Goal: Task Accomplishment & Management: Manage account settings

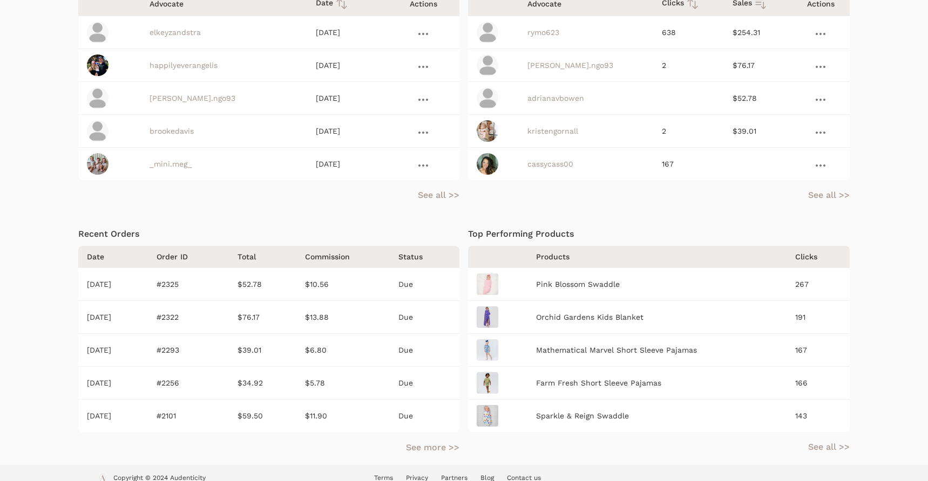
scroll to position [168, 0]
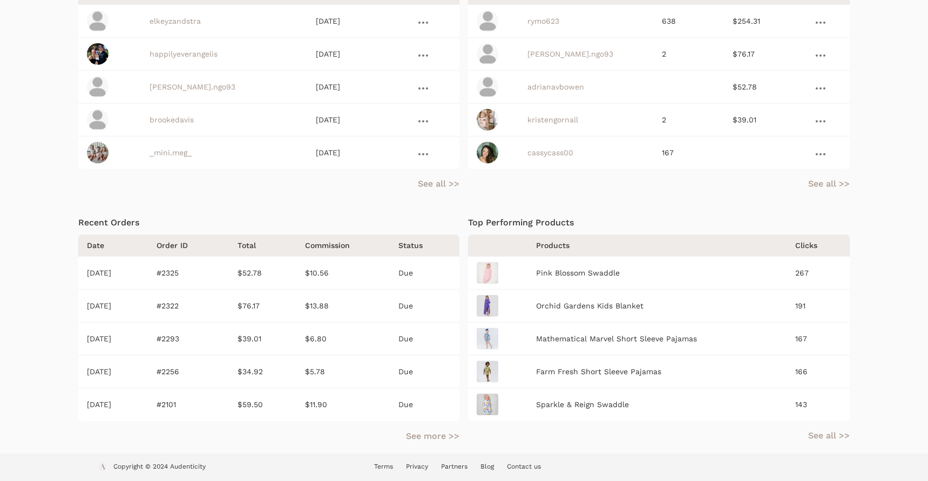
click at [523, 466] on link "Contact us" at bounding box center [524, 467] width 34 height 8
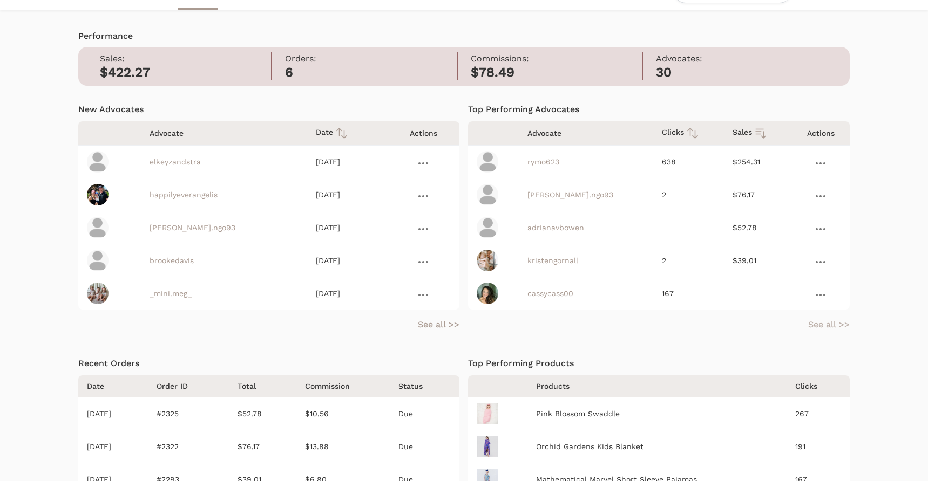
scroll to position [0, 0]
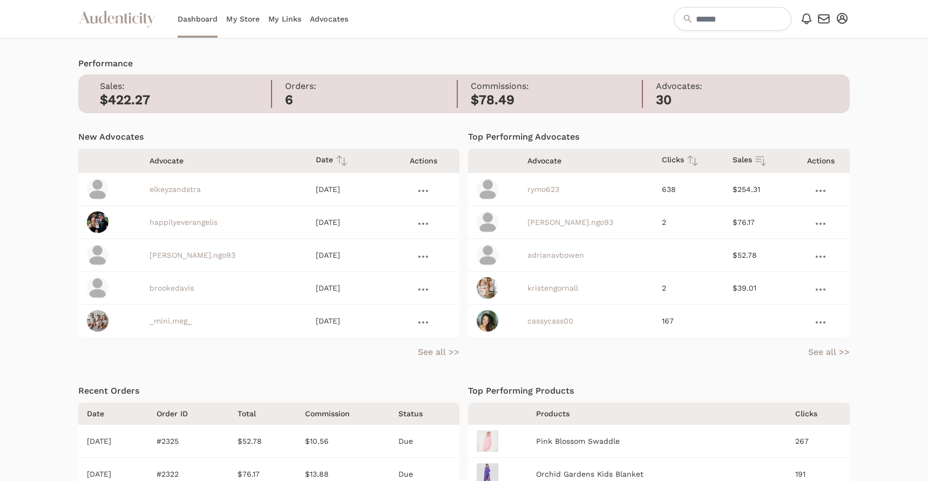
click at [824, 18] on icon "button" at bounding box center [823, 18] width 13 height 13
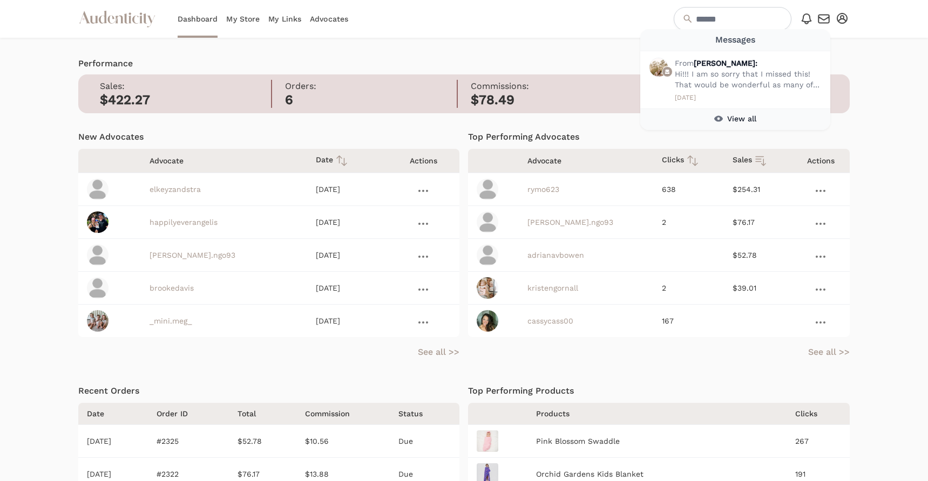
click at [834, 15] on div "Open Notifications menu Notifications No notifications yet Open Messages menu M…" at bounding box center [762, 19] width 176 height 24
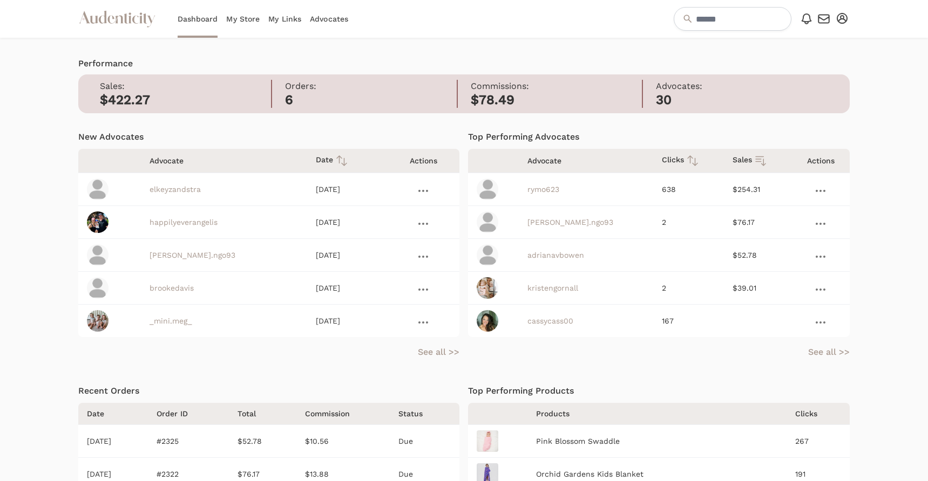
click at [840, 15] on icon "button" at bounding box center [841, 18] width 11 height 11
click at [820, 73] on link "FAQs" at bounding box center [806, 75] width 86 height 19
click at [249, 16] on link "My Store" at bounding box center [242, 19] width 33 height 38
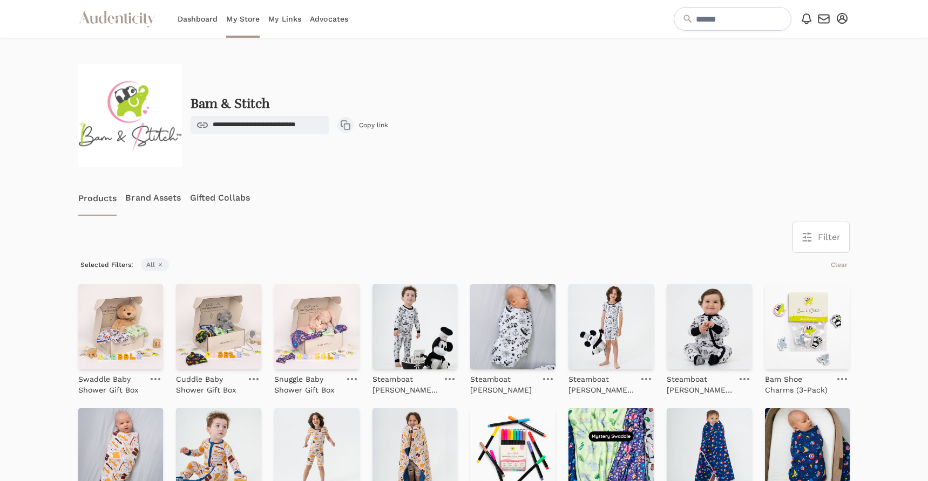
click at [270, 22] on link "My Links" at bounding box center [284, 19] width 33 height 38
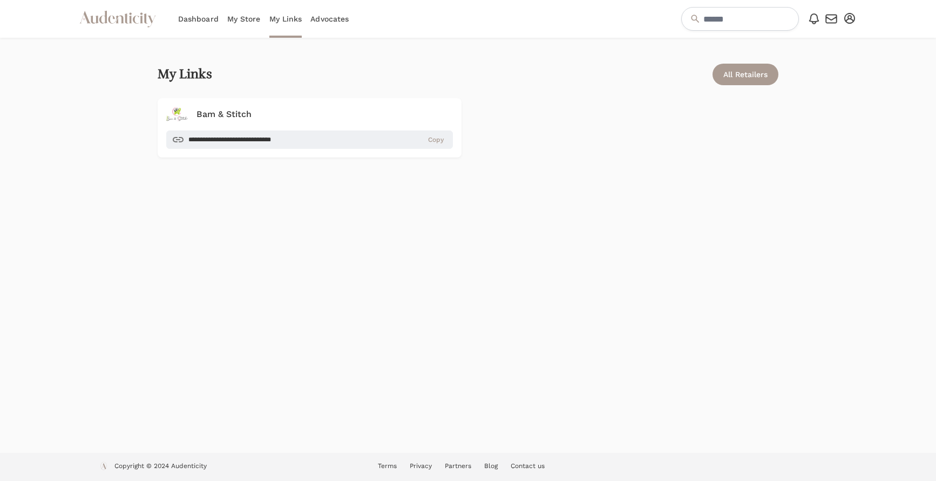
click at [355, 22] on div "Audenticity Logo Dashboard My Store My Links Advocates Open Notifications menu …" at bounding box center [468, 19] width 778 height 38
click at [341, 16] on link "Advocates" at bounding box center [329, 19] width 38 height 38
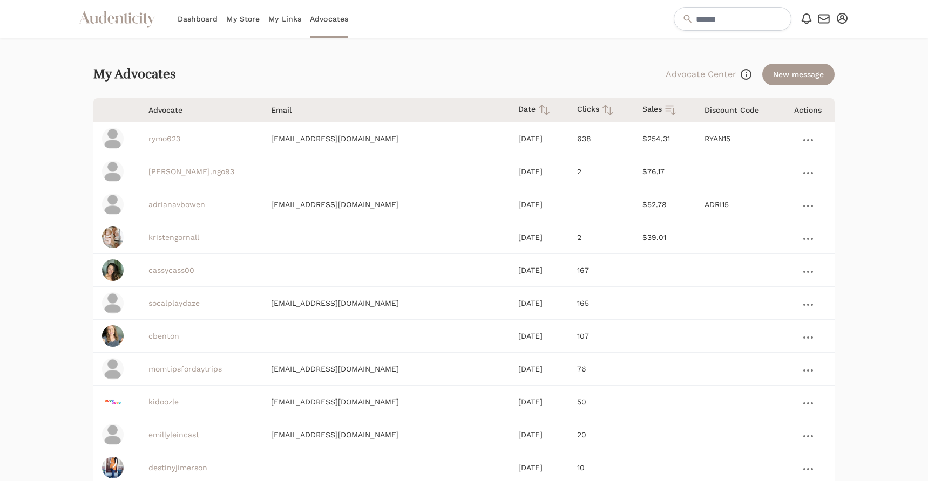
click at [842, 20] on icon "button" at bounding box center [841, 18] width 11 height 11
click at [824, 30] on link "Settings" at bounding box center [806, 37] width 86 height 19
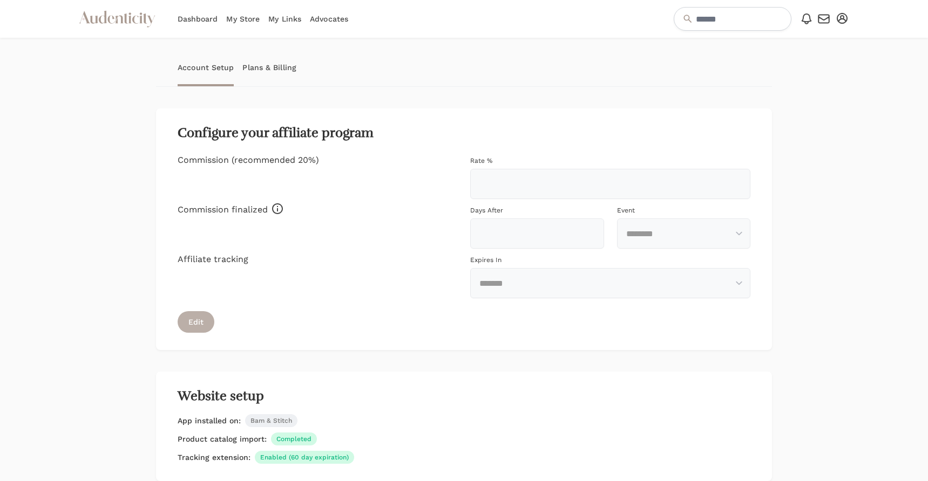
click at [192, 317] on button "Edit" at bounding box center [196, 322] width 37 height 22
click at [268, 69] on link "Plans & Billing" at bounding box center [269, 68] width 54 height 38
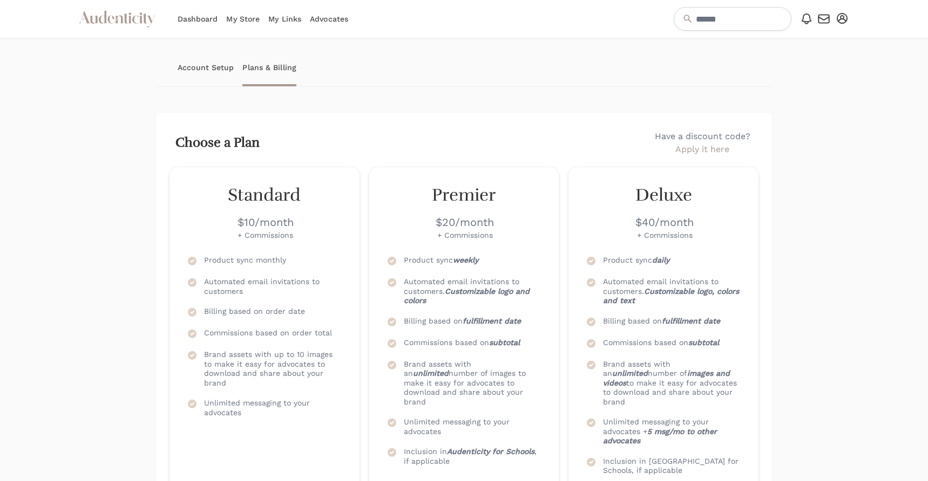
click at [828, 17] on icon "button" at bounding box center [824, 19] width 11 height 8
click at [844, 18] on icon "button" at bounding box center [841, 18] width 11 height 11
click at [312, 22] on link "Advocates" at bounding box center [329, 19] width 38 height 38
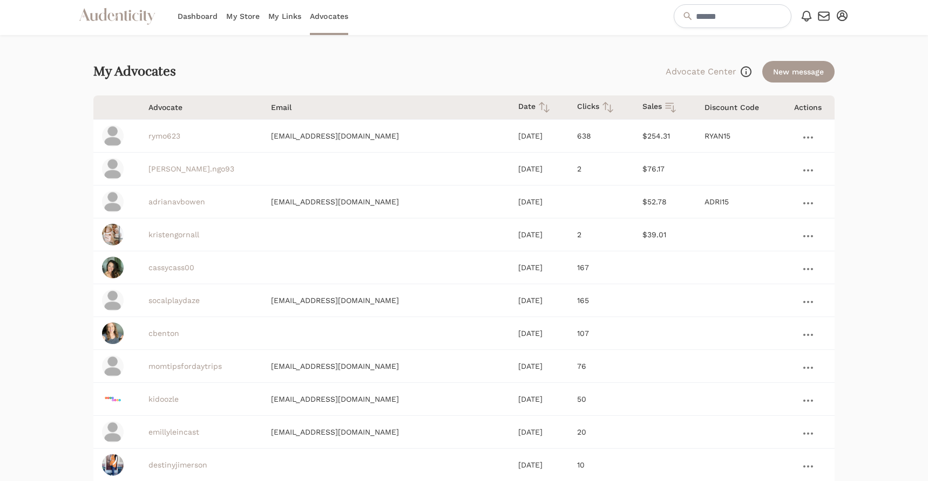
scroll to position [4, 0]
click at [690, 63] on div "Advocate Center Browse and communicate with advocates on the Audenticity platfo…" at bounding box center [749, 70] width 169 height 22
click at [192, 16] on link "Dashboard" at bounding box center [198, 15] width 40 height 38
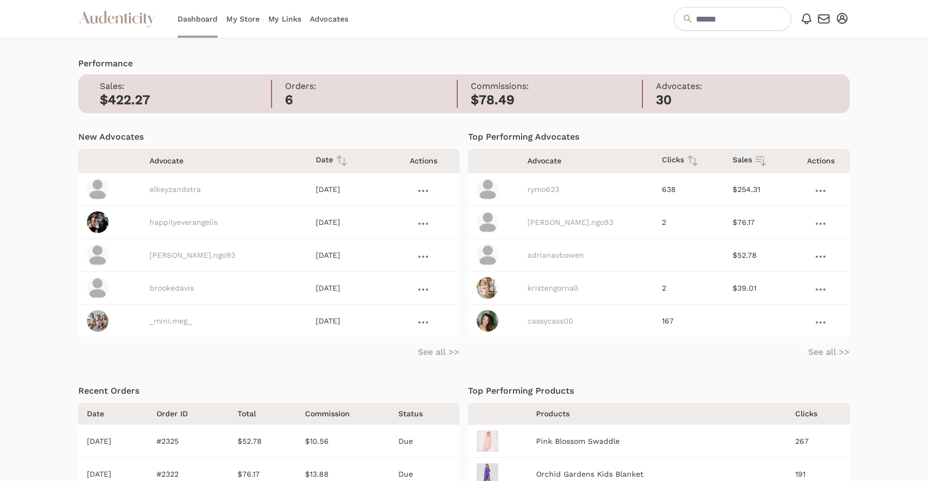
click at [817, 193] on link at bounding box center [820, 191] width 15 height 13
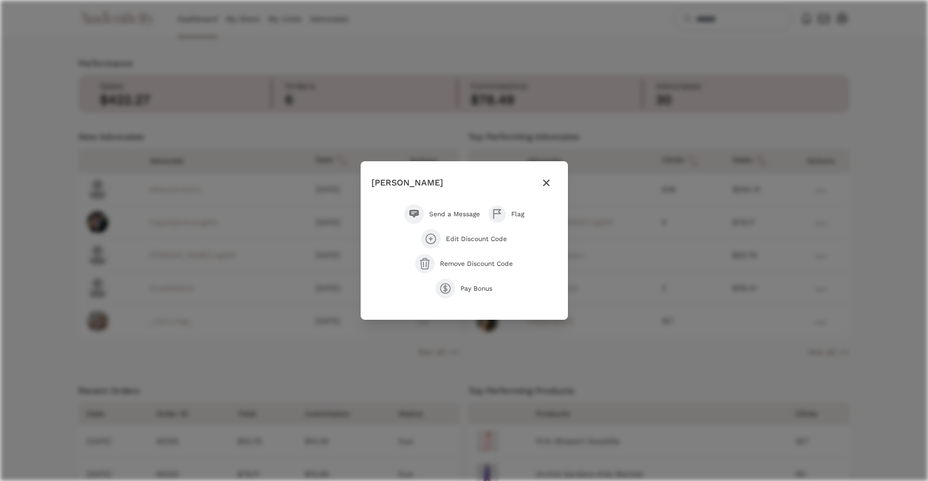
click at [544, 185] on icon "button" at bounding box center [546, 182] width 13 height 13
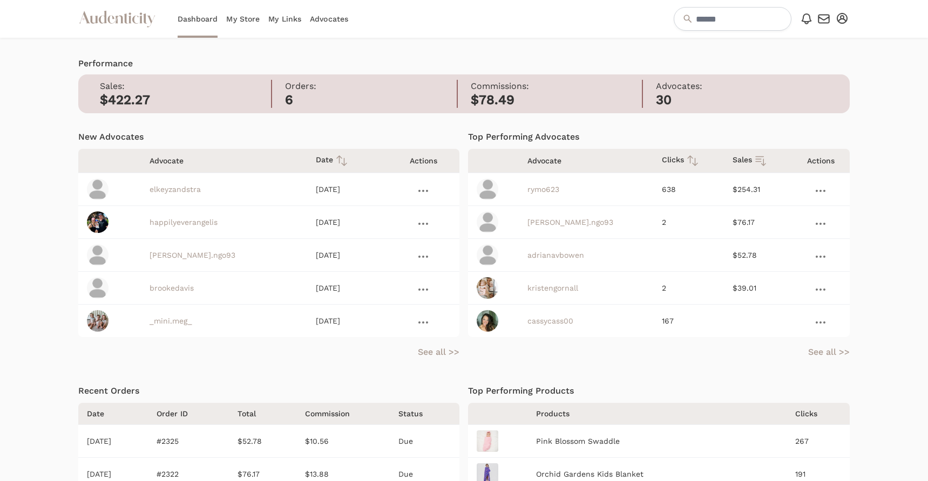
click at [853, 19] on nav "Audenticity Logo Dashboard My Store My Links Advocates Open Notifications menu …" at bounding box center [464, 19] width 928 height 38
click at [846, 18] on icon "button" at bounding box center [841, 18] width 11 height 11
click at [872, 23] on nav "Audenticity Logo Dashboard My Store My Links Advocates Open Notifications menu …" at bounding box center [464, 19] width 928 height 38
click at [854, 19] on nav "Audenticity Logo Dashboard My Store My Links Advocates Open Notifications menu …" at bounding box center [464, 19] width 928 height 38
click at [842, 18] on icon "button" at bounding box center [841, 18] width 11 height 11
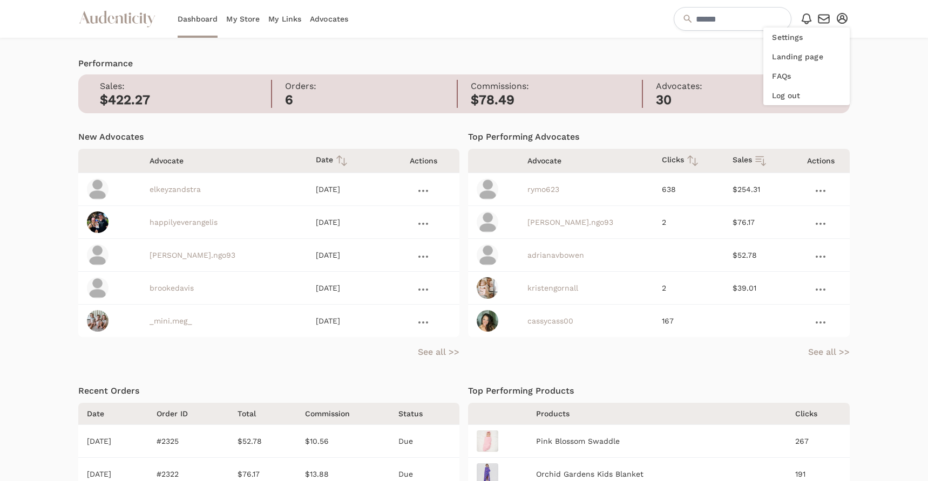
click at [459, 75] on div "Sales: $422.27 Orders: 6 Commissions: $78.49 Advocates: 30" at bounding box center [464, 93] width 772 height 39
click at [253, 24] on link "My Store" at bounding box center [242, 19] width 33 height 38
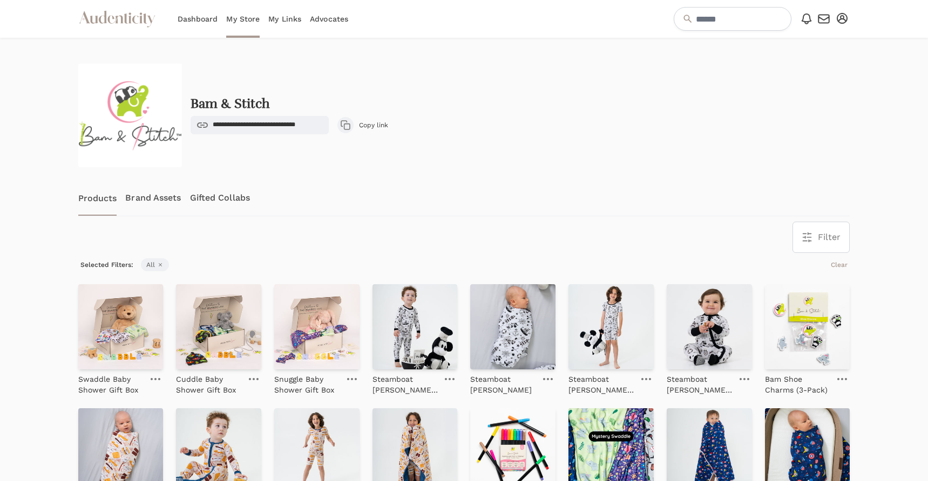
click at [283, 17] on link "My Links" at bounding box center [284, 19] width 33 height 38
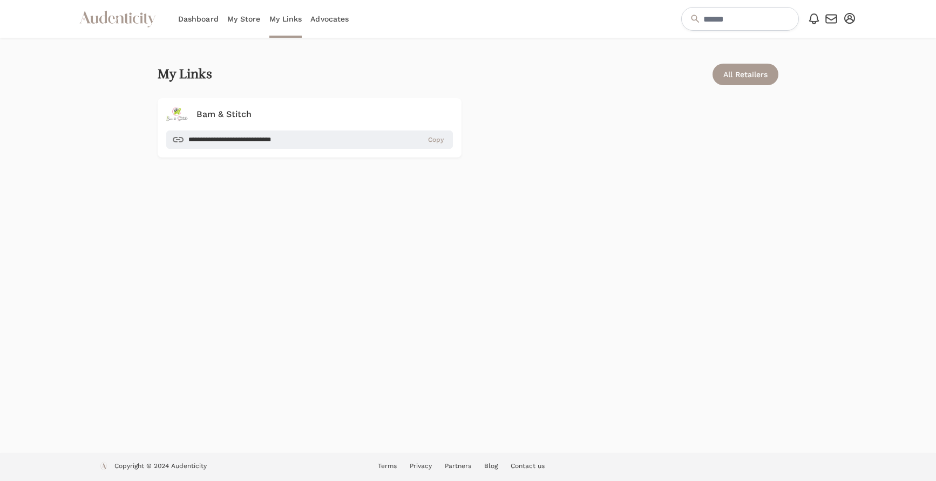
click at [350, 18] on div "Audenticity Logo Dashboard My Store My Links Advocates Open Notifications menu …" at bounding box center [468, 19] width 778 height 38
click at [315, 19] on link "Advocates" at bounding box center [329, 19] width 38 height 38
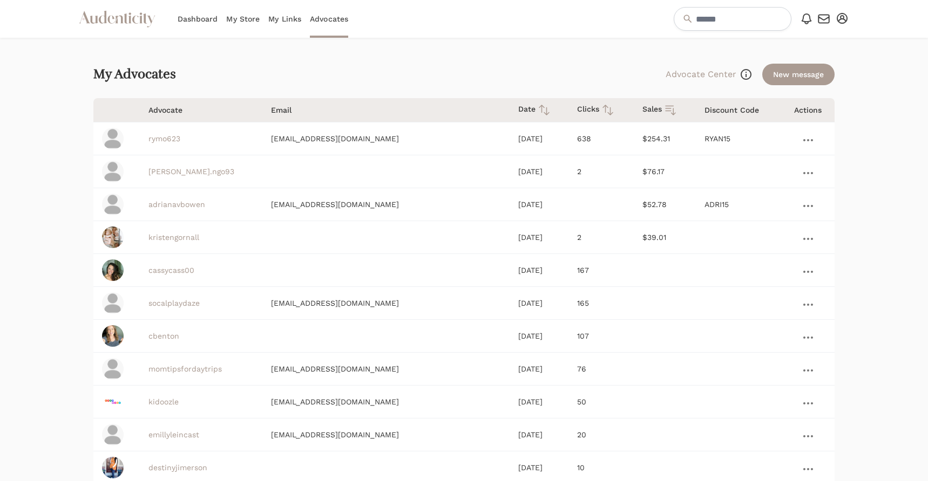
click at [191, 20] on link "Dashboard" at bounding box center [198, 19] width 40 height 38
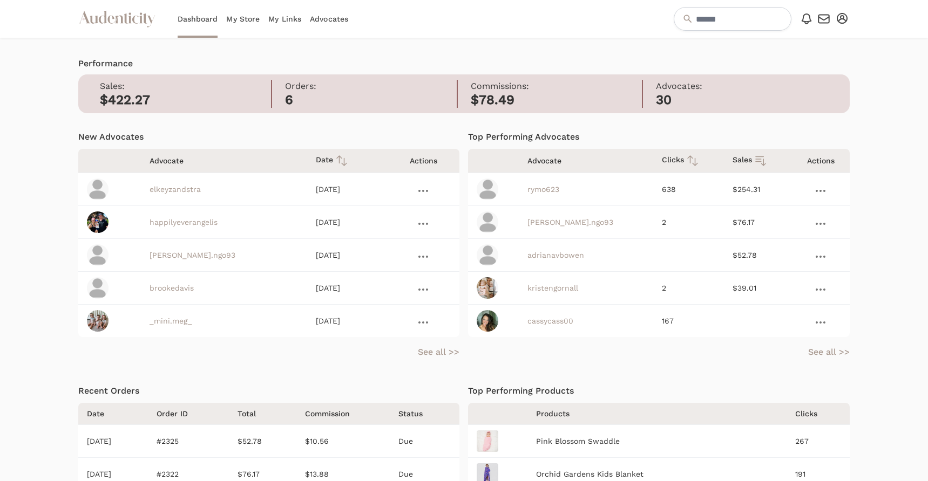
click at [836, 19] on button "Open user menu" at bounding box center [841, 18] width 15 height 15
click at [834, 53] on link "Landing page" at bounding box center [806, 56] width 86 height 19
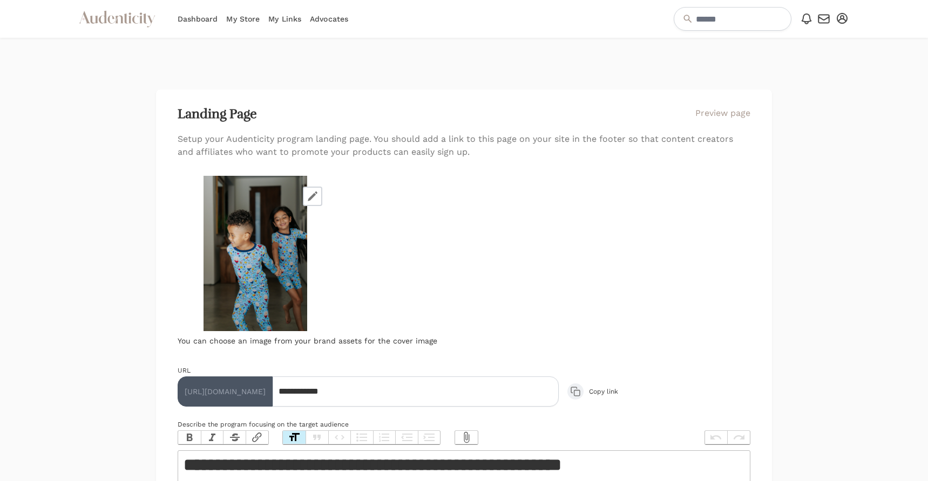
click at [840, 23] on button "Open user menu" at bounding box center [841, 18] width 15 height 15
click at [832, 37] on link "Settings" at bounding box center [806, 37] width 86 height 19
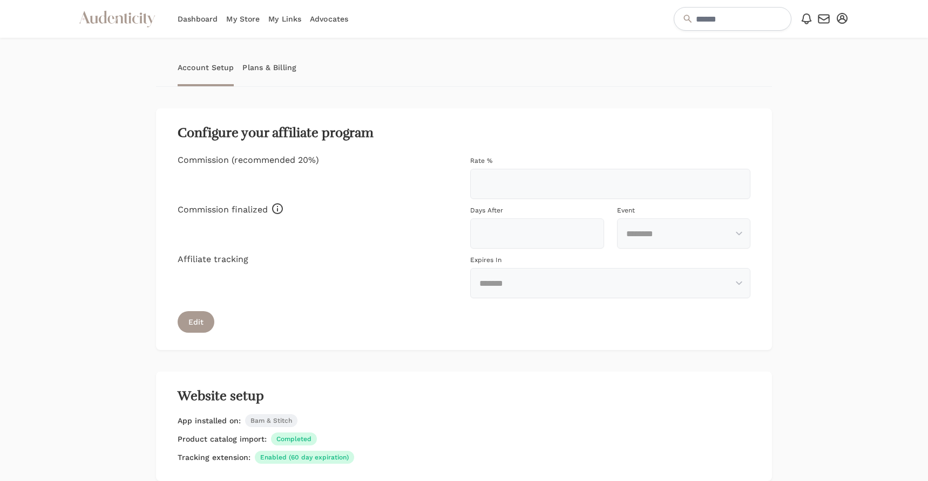
click at [278, 63] on link "Plans & Billing" at bounding box center [269, 68] width 54 height 38
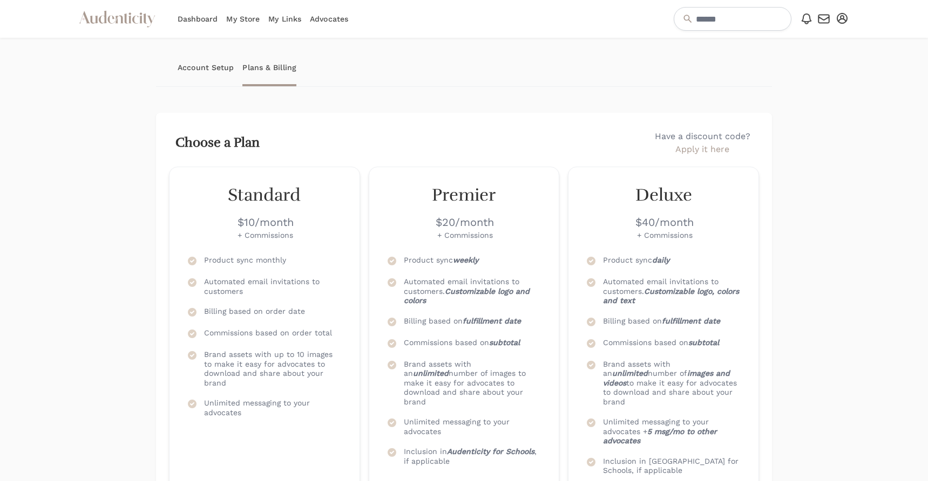
click at [205, 63] on link "Account Setup" at bounding box center [206, 68] width 56 height 38
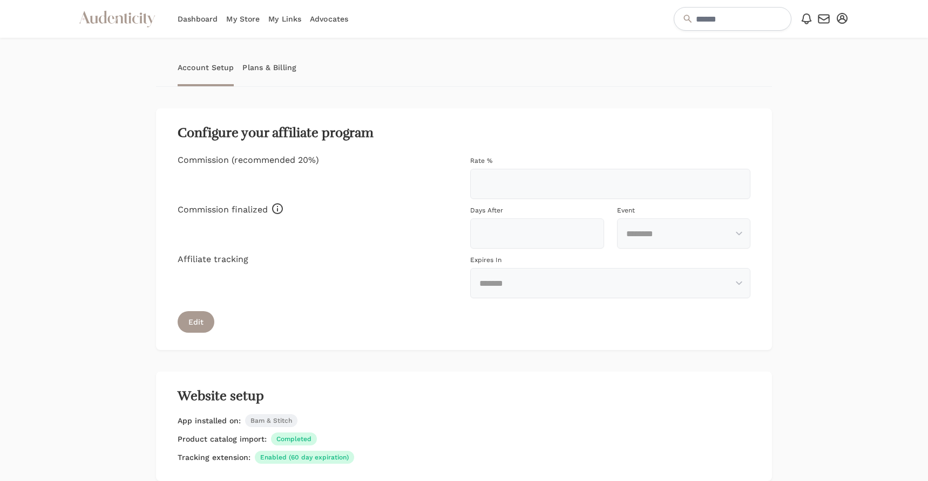
click at [264, 72] on link "Plans & Billing" at bounding box center [269, 68] width 54 height 38
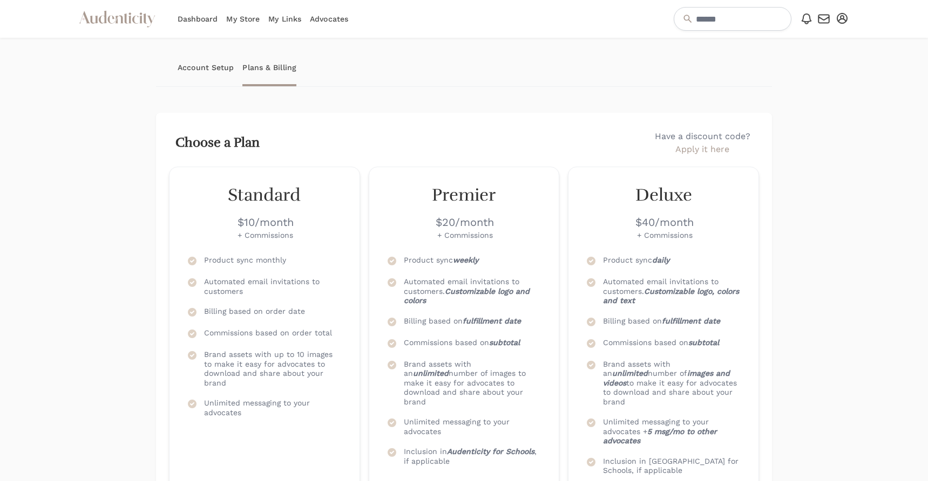
click at [212, 22] on link "Dashboard" at bounding box center [198, 19] width 40 height 38
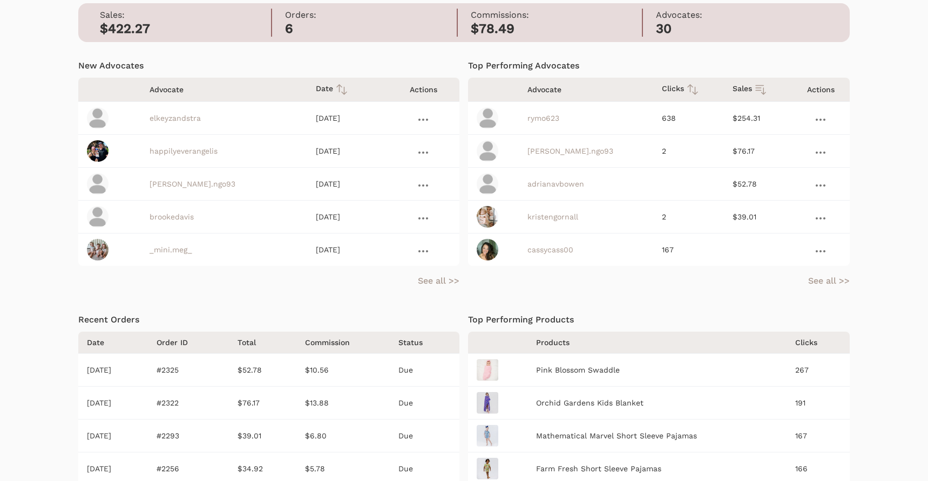
scroll to position [168, 0]
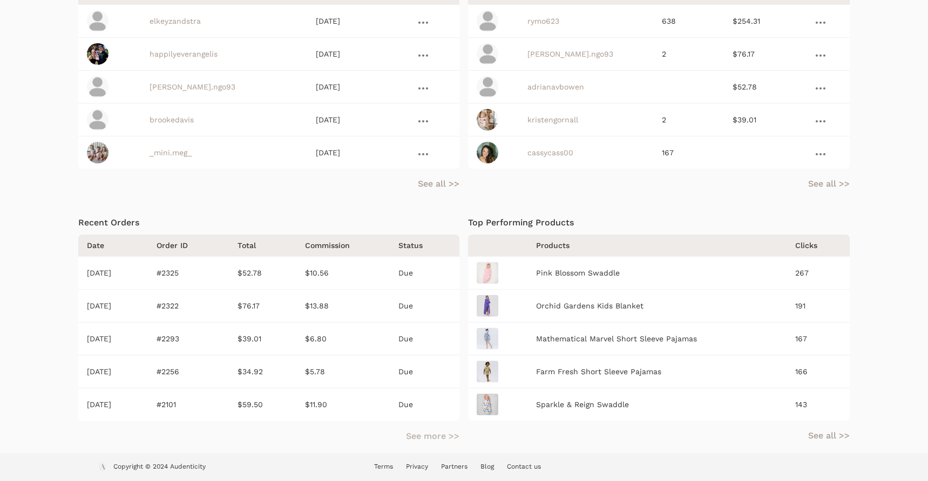
click at [440, 436] on link "See more >>" at bounding box center [432, 436] width 53 height 13
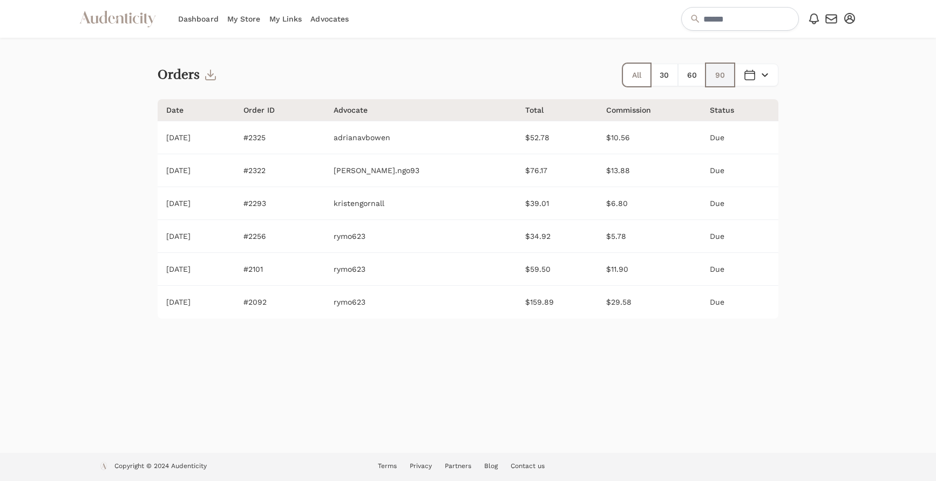
click at [729, 74] on button "90" at bounding box center [720, 75] width 28 height 23
click at [625, 73] on button "All" at bounding box center [637, 75] width 28 height 23
click at [825, 118] on div at bounding box center [822, 246] width 70 height 416
click at [757, 60] on div "Orders All 30 60 90 Open Messages menu Between and ******* ******** ***** *****…" at bounding box center [468, 246] width 621 height 416
click at [758, 66] on button "Open Messages menu" at bounding box center [756, 75] width 44 height 23
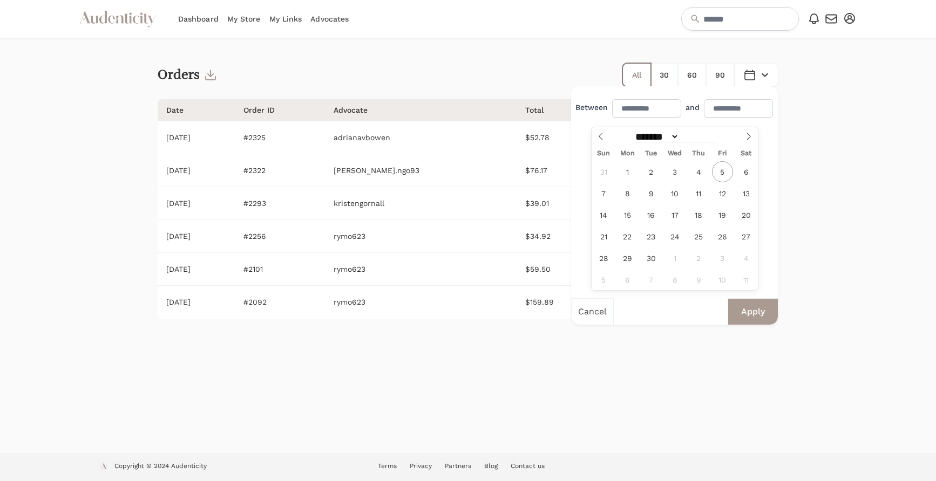
click at [801, 78] on div at bounding box center [822, 246] width 70 height 416
